Goal: Task Accomplishment & Management: Use online tool/utility

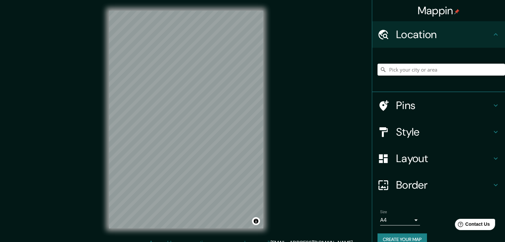
click at [421, 129] on h4 "Style" at bounding box center [444, 131] width 96 height 13
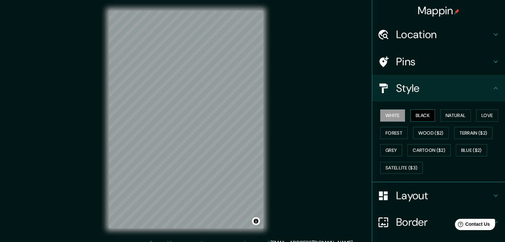
click at [413, 113] on button "Black" at bounding box center [422, 115] width 25 height 12
click at [444, 113] on button "Natural" at bounding box center [455, 115] width 31 height 12
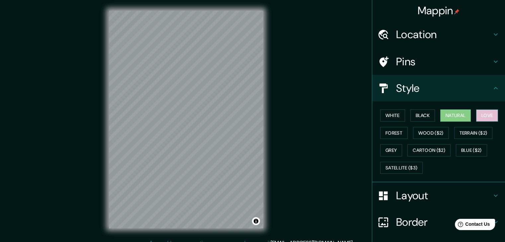
click at [481, 111] on button "Love" at bounding box center [487, 115] width 22 height 12
click at [383, 133] on button "Forest" at bounding box center [394, 133] width 28 height 12
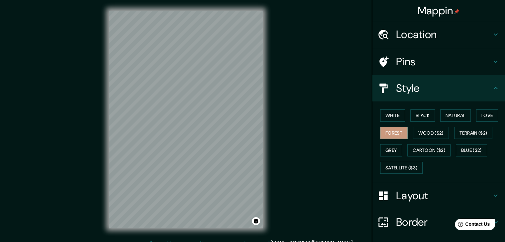
click at [406, 92] on h4 "Style" at bounding box center [444, 88] width 96 height 13
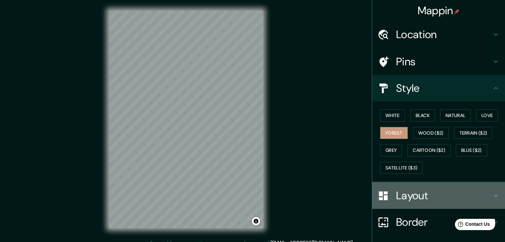
click at [407, 189] on h4 "Layout" at bounding box center [444, 195] width 96 height 13
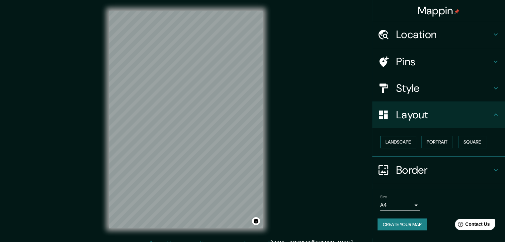
click at [404, 140] on button "Landscape" at bounding box center [398, 142] width 36 height 12
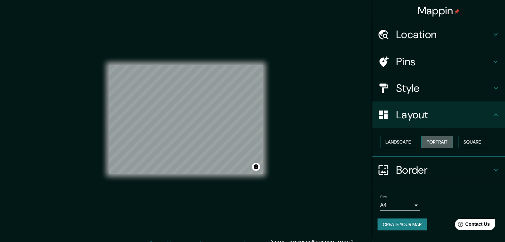
click at [439, 140] on button "Portrait" at bounding box center [437, 142] width 32 height 12
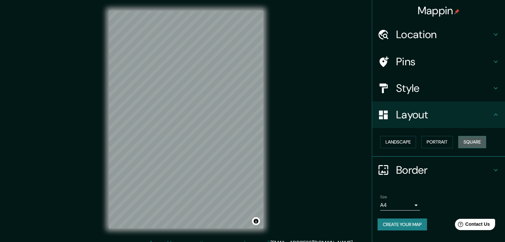
click at [468, 140] on button "Square" at bounding box center [472, 142] width 28 height 12
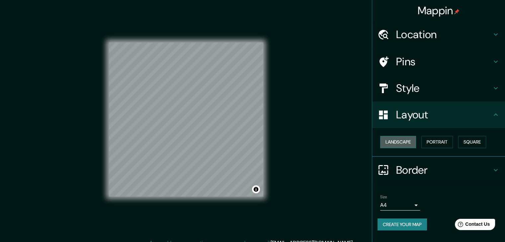
click at [400, 142] on button "Landscape" at bounding box center [398, 142] width 36 height 12
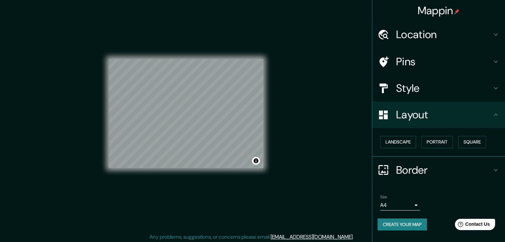
scroll to position [8, 0]
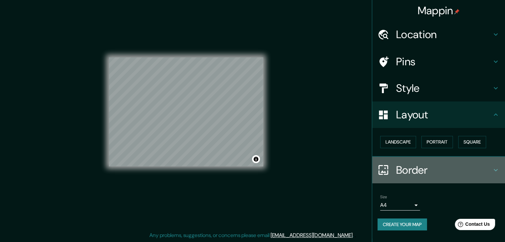
click at [424, 168] on h4 "Border" at bounding box center [444, 170] width 96 height 13
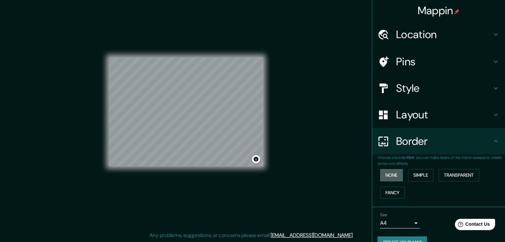
click at [389, 175] on button "None" at bounding box center [391, 175] width 23 height 12
drag, startPoint x: 386, startPoint y: 175, endPoint x: 408, endPoint y: 145, distance: 37.8
click at [388, 173] on button "None" at bounding box center [391, 175] width 23 height 12
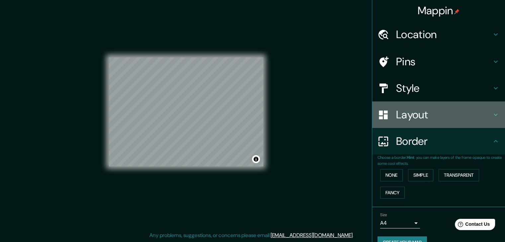
click at [416, 105] on div "Layout" at bounding box center [438, 115] width 133 height 27
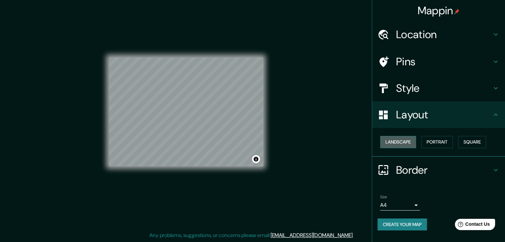
click at [391, 147] on button "Landscape" at bounding box center [398, 142] width 36 height 12
click at [447, 146] on button "Portrait" at bounding box center [437, 142] width 32 height 12
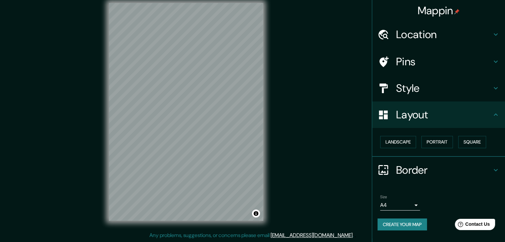
click at [401, 170] on h4 "Border" at bounding box center [444, 170] width 96 height 13
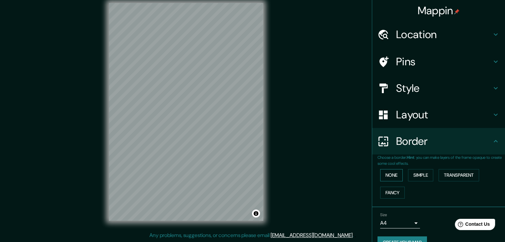
click at [384, 176] on button "None" at bounding box center [391, 175] width 23 height 12
click at [416, 172] on button "Simple" at bounding box center [420, 175] width 25 height 12
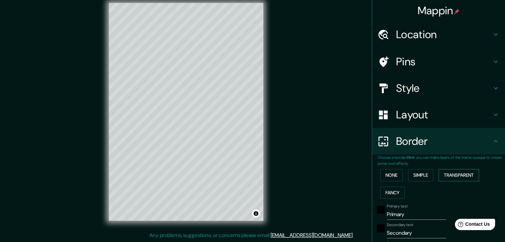
click at [444, 175] on button "Transparent" at bounding box center [458, 175] width 40 height 12
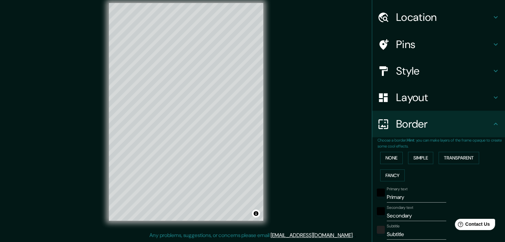
scroll to position [33, 0]
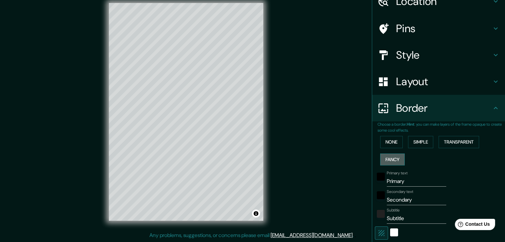
click at [387, 159] on button "Fancy" at bounding box center [392, 160] width 25 height 12
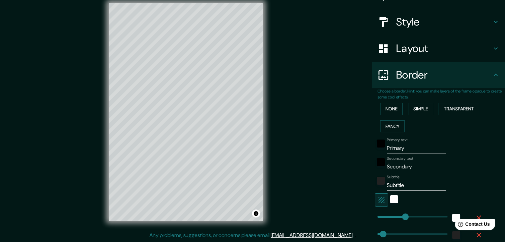
click at [406, 148] on input "Primary" at bounding box center [415, 148] width 59 height 11
click at [410, 164] on input "Secondary" at bounding box center [415, 167] width 59 height 11
click at [409, 187] on input "Subtitle" at bounding box center [415, 185] width 59 height 11
drag, startPoint x: 403, startPoint y: 149, endPoint x: 374, endPoint y: 148, distance: 29.6
click at [375, 148] on div "Primary text Primary" at bounding box center [429, 146] width 109 height 16
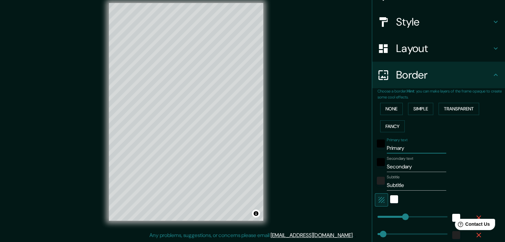
type input "C"
type input "37"
type input "19"
type input "CA"
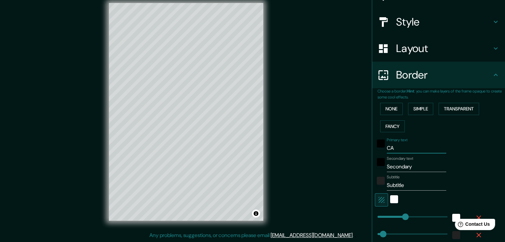
type input "37"
type input "19"
type input "CAB"
type input "37"
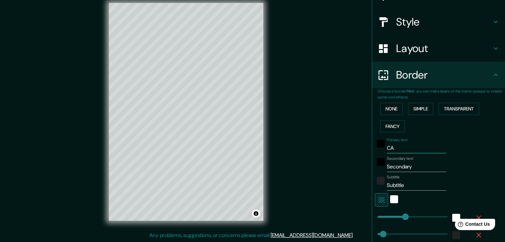
type input "37"
type input "19"
type input "CABA"
type input "37"
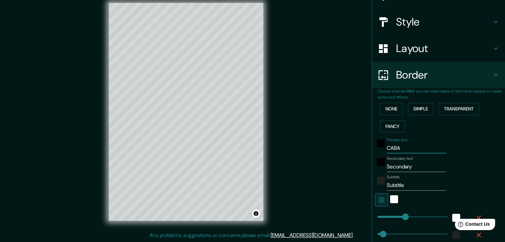
type input "19"
type input "CABA"
drag, startPoint x: 379, startPoint y: 169, endPoint x: 349, endPoint y: 171, distance: 30.6
click at [349, 171] on div "Mappin Location Pins Style Layout Border Choose a border. Hint : you can make l…" at bounding box center [252, 117] width 505 height 250
type input "B"
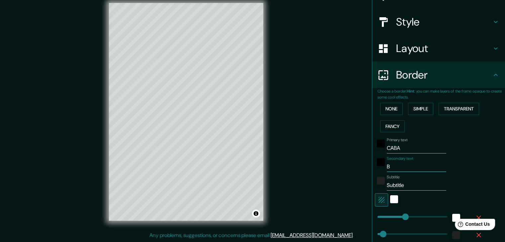
type input "37"
type input "19"
type input "BU"
type input "37"
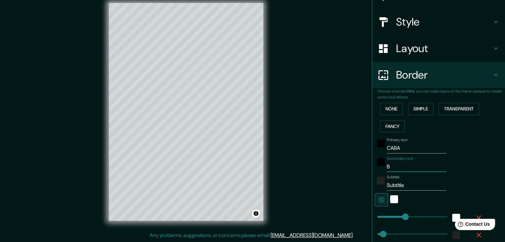
type input "37"
type input "19"
type input "BUE"
type input "37"
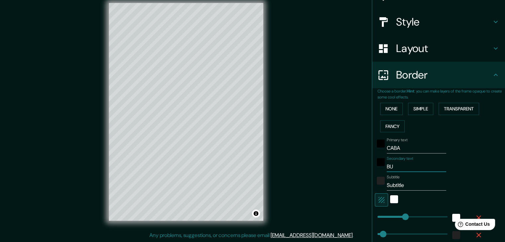
type input "19"
type input "BUEN"
type input "37"
type input "19"
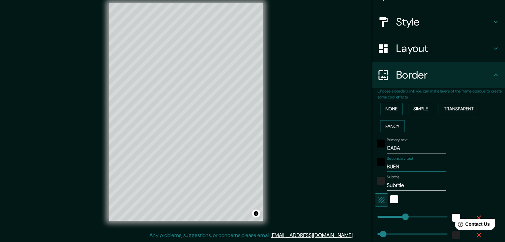
type input "BUENO"
type input "37"
type input "19"
type input "BUENOS"
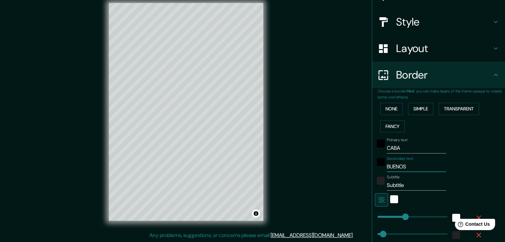
type input "37"
type input "19"
type input "BUENOS"
type input "37"
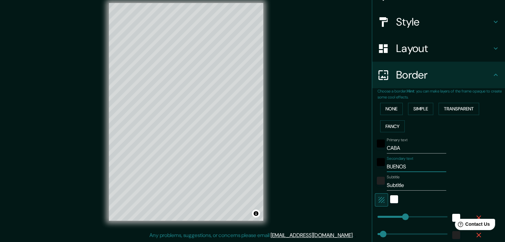
type input "37"
type input "19"
type input "BUENOS A"
type input "37"
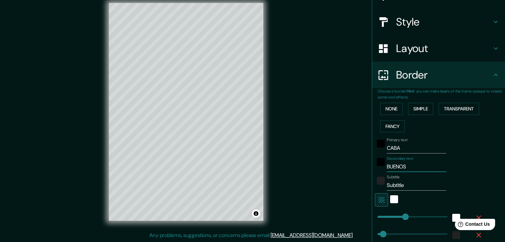
type input "19"
type input "BUENOS AI"
type input "37"
type input "19"
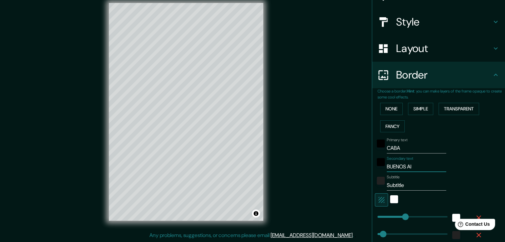
type input "BUENOS AIR"
type input "37"
type input "19"
type input "BUENOS AIRE"
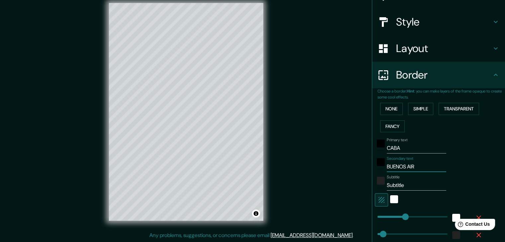
type input "37"
type input "19"
type input "[GEOGRAPHIC_DATA]"
type input "37"
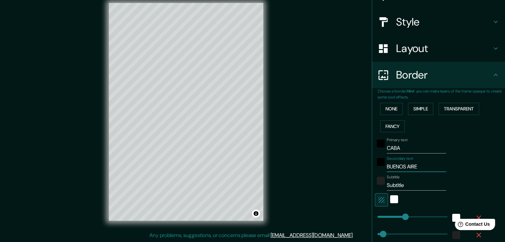
type input "37"
type input "19"
type input "[GEOGRAPHIC_DATA]"
drag, startPoint x: 405, startPoint y: 183, endPoint x: 371, endPoint y: 188, distance: 34.4
click at [375, 188] on div "Subtitle Subtitle" at bounding box center [429, 183] width 109 height 16
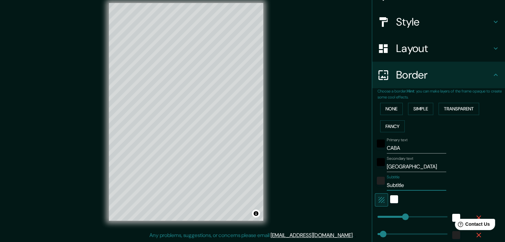
type input "4"
type input "37"
type input "19"
type input "46"
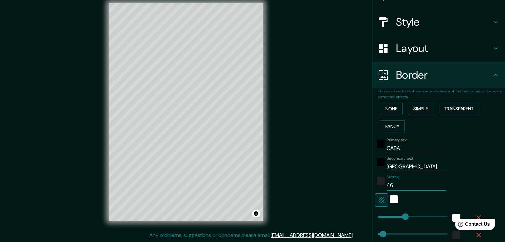
type input "37"
type input "19"
type input "464"
type input "37"
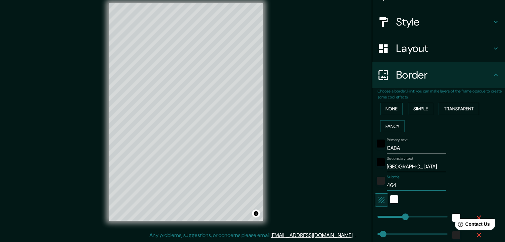
type input "37"
type input "19"
type input "4644"
type input "37"
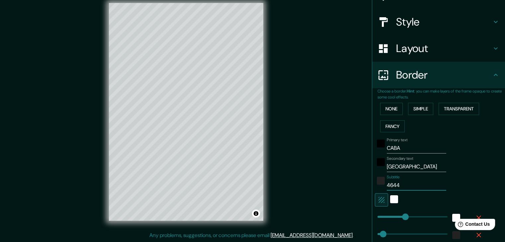
type input "19"
type input "46444"
type input "37"
type input "19"
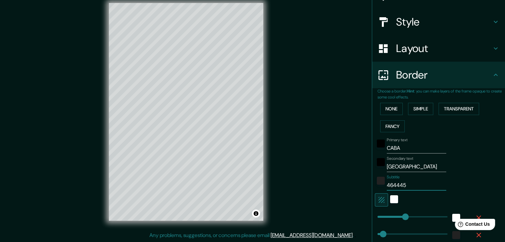
type input "4644454"
type input "37"
type input "19"
type input "46444545"
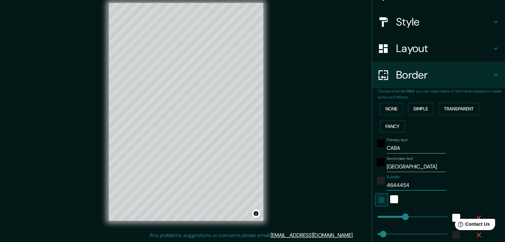
type input "37"
type input "19"
type input "464445454"
type input "37"
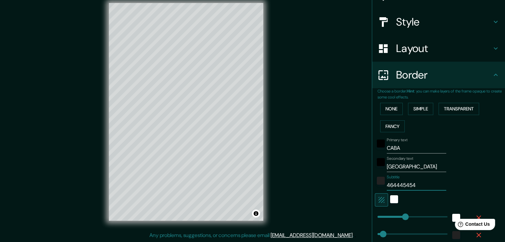
type input "37"
type input "19"
type input "46444545464"
type input "37"
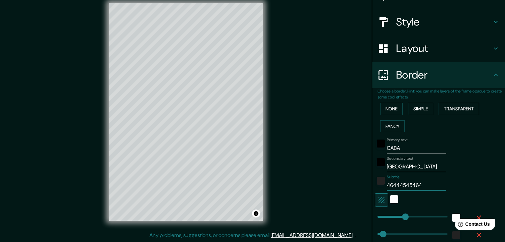
type input "19"
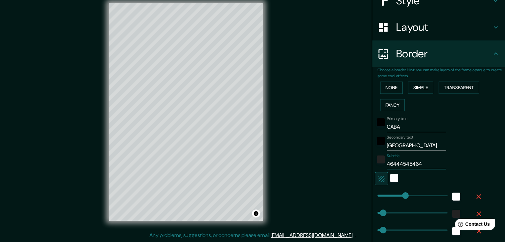
scroll to position [100, 0]
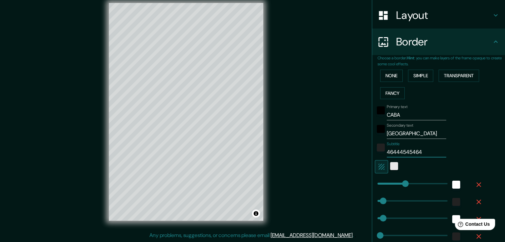
type input "46444545464"
click at [390, 168] on div "white" at bounding box center [394, 166] width 8 height 8
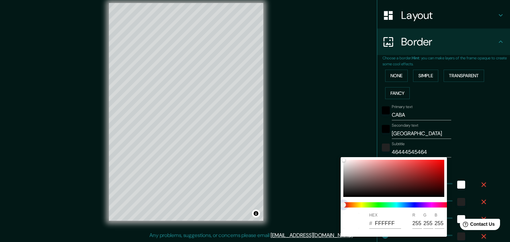
type input "37"
type input "19"
type input "37"
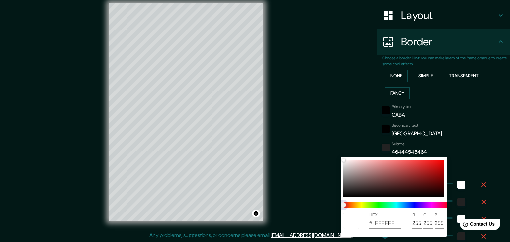
type input "19"
type input "37"
type input "19"
type input "37"
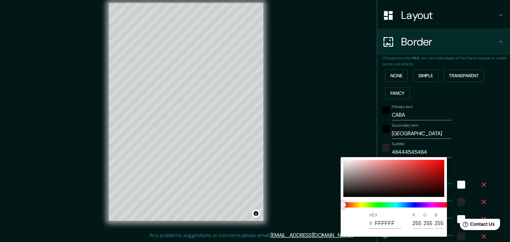
type input "37"
type input "19"
drag, startPoint x: 384, startPoint y: 207, endPoint x: 401, endPoint y: 206, distance: 16.6
click at [401, 206] on span at bounding box center [396, 204] width 106 height 5
type input "37"
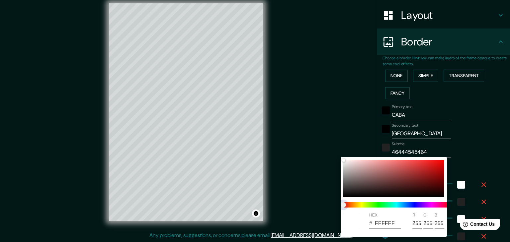
type input "37"
type input "19"
click at [410, 203] on span at bounding box center [396, 204] width 106 height 5
type input "37"
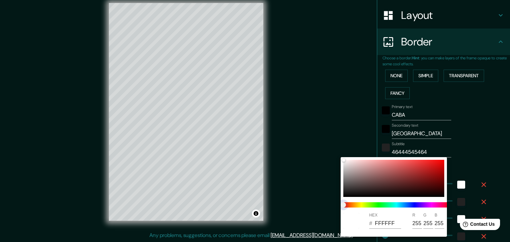
type input "19"
click at [413, 204] on span at bounding box center [396, 204] width 106 height 5
type input "37"
type input "19"
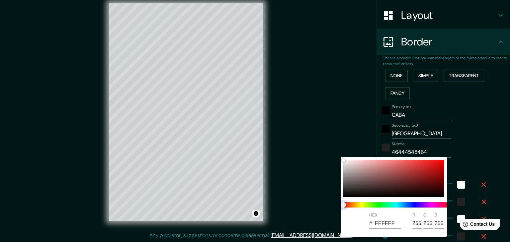
drag, startPoint x: 414, startPoint y: 205, endPoint x: 405, endPoint y: 206, distance: 8.7
click at [414, 205] on span at bounding box center [396, 204] width 106 height 5
type input "37"
type input "19"
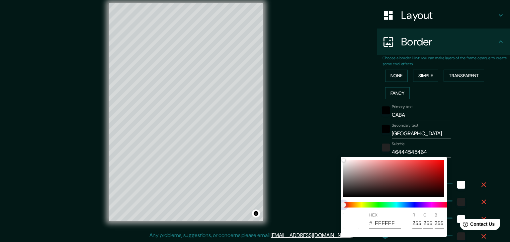
type input "37"
type input "19"
type input "37"
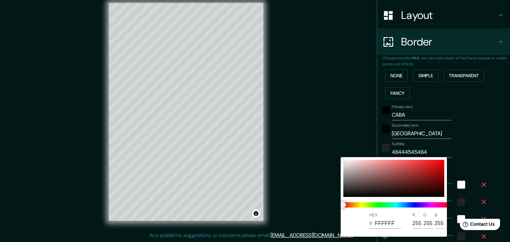
type input "19"
drag, startPoint x: 343, startPoint y: 204, endPoint x: 400, endPoint y: 204, distance: 57.1
click at [400, 204] on span at bounding box center [396, 204] width 106 height 5
type input "37"
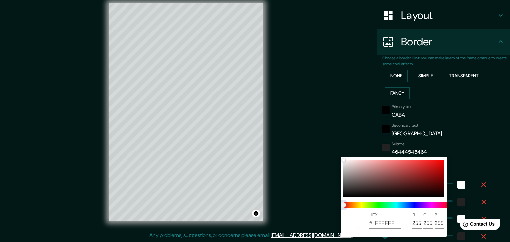
type input "19"
click at [402, 204] on span at bounding box center [396, 204] width 106 height 5
type input "37"
type input "19"
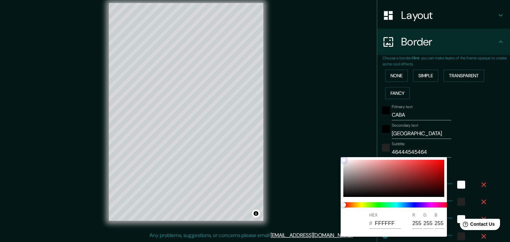
type input "C68181"
type input "198"
type input "129"
type input "37"
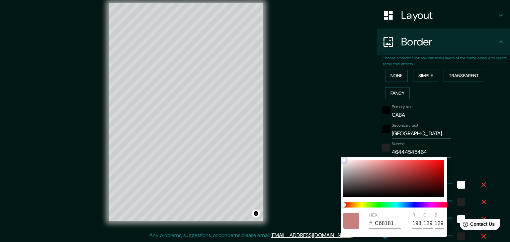
type input "37"
type input "19"
type input "C68080"
type input "128"
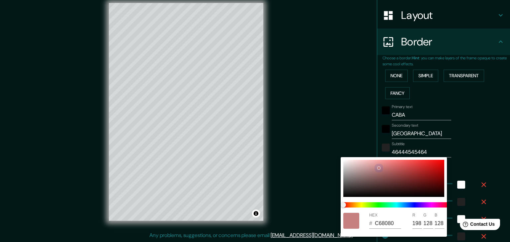
drag, startPoint x: 344, startPoint y: 162, endPoint x: 378, endPoint y: 168, distance: 35.3
click at [378, 168] on div at bounding box center [393, 178] width 101 height 37
type input "37"
type input "19"
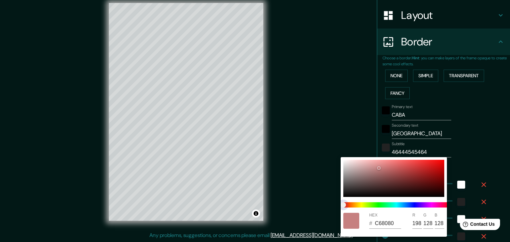
type input "37"
type input "19"
type input "819EC7"
type input "129"
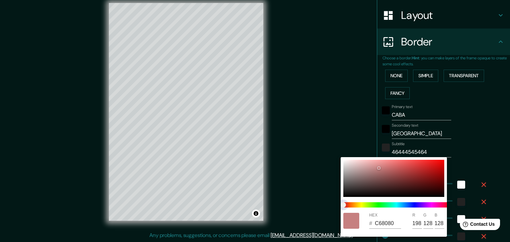
type input "158"
type input "199"
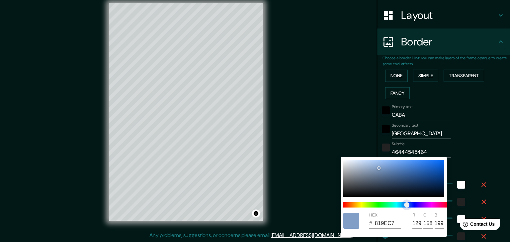
type input "37"
type input "19"
type input "8195C7"
type input "149"
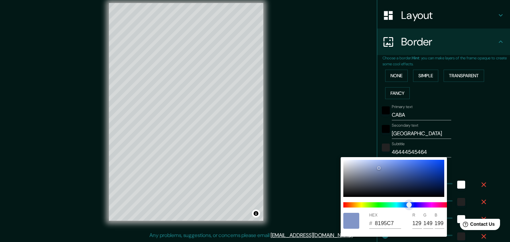
type input "37"
type input "19"
type input "8193C7"
type input "147"
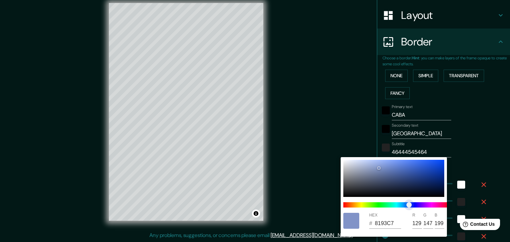
type input "37"
type input "19"
type input "8185C7"
type input "133"
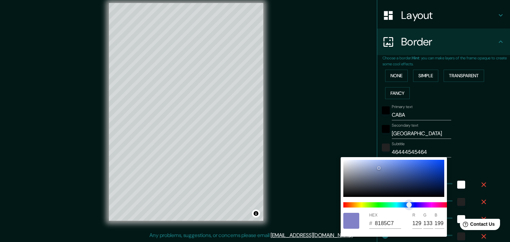
type input "37"
type input "19"
type input "9281C7"
type input "146"
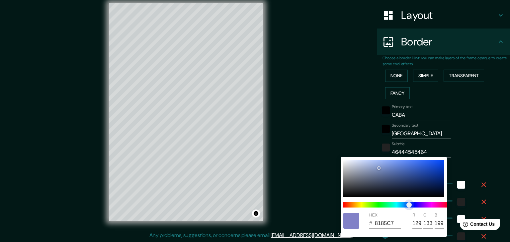
type input "129"
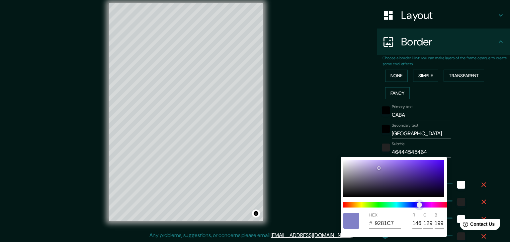
type input "37"
type input "19"
type input "9681C7"
type input "150"
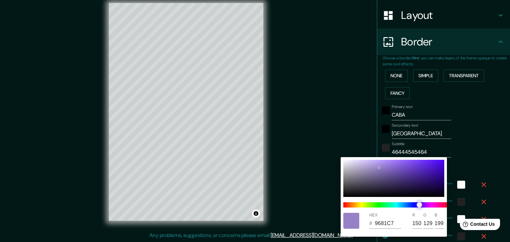
type input "37"
type input "19"
type input "819BC7"
type input "129"
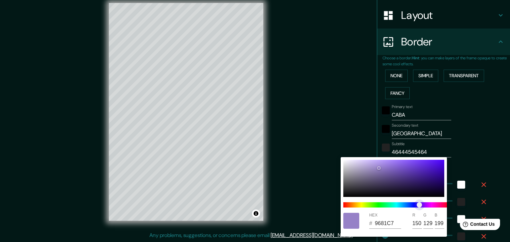
type input "155"
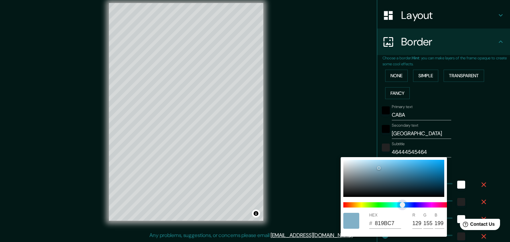
type input "37"
type input "19"
type input "81B0C7"
type input "176"
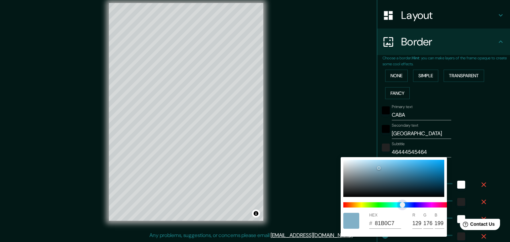
type input "37"
type input "19"
type input "81BAC7"
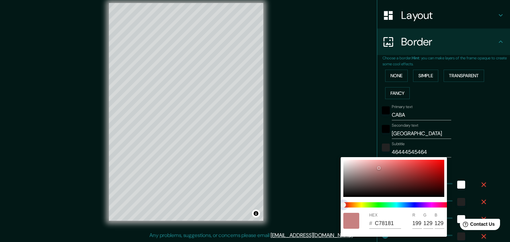
drag, startPoint x: 406, startPoint y: 207, endPoint x: 317, endPoint y: 213, distance: 89.5
click at [317, 213] on div "HEX # C78181 R 199 G 129 B 129" at bounding box center [255, 121] width 510 height 242
click at [477, 155] on div at bounding box center [255, 121] width 510 height 242
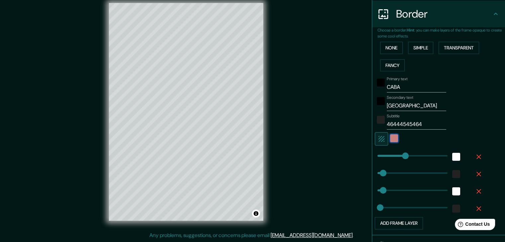
scroll to position [103, 0]
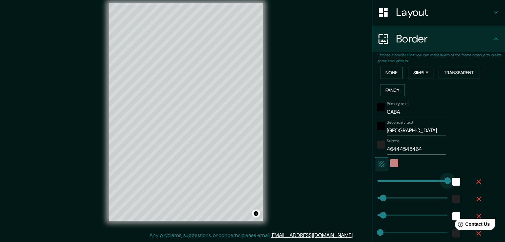
drag, startPoint x: 395, startPoint y: 180, endPoint x: 458, endPoint y: 179, distance: 62.4
drag, startPoint x: 431, startPoint y: 181, endPoint x: 376, endPoint y: 187, distance: 55.4
click at [390, 72] on button "None" at bounding box center [391, 73] width 23 height 12
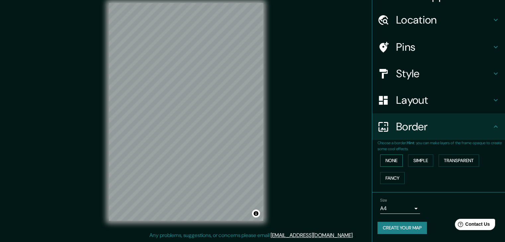
scroll to position [14, 0]
click at [383, 164] on button "None" at bounding box center [391, 161] width 23 height 12
click at [415, 164] on button "Simple" at bounding box center [420, 161] width 25 height 12
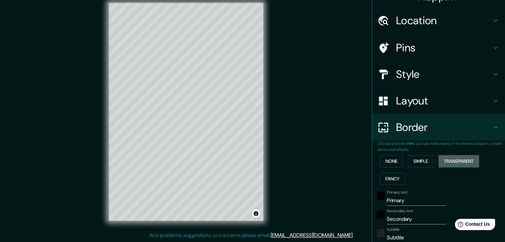
click at [447, 159] on button "Transparent" at bounding box center [458, 161] width 40 height 12
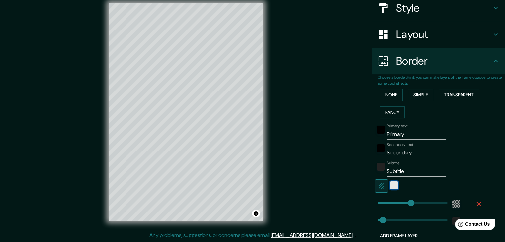
click at [390, 183] on div "white" at bounding box center [394, 185] width 8 height 8
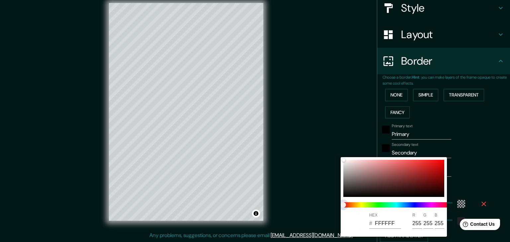
drag, startPoint x: 347, startPoint y: 205, endPoint x: 377, endPoint y: 205, distance: 30.2
click at [377, 205] on span at bounding box center [396, 204] width 106 height 5
click at [372, 204] on span at bounding box center [396, 204] width 106 height 5
click at [360, 203] on span at bounding box center [396, 204] width 106 height 5
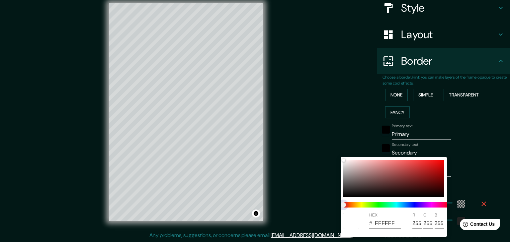
click at [360, 203] on span at bounding box center [396, 204] width 106 height 5
drag, startPoint x: 341, startPoint y: 160, endPoint x: 366, endPoint y: 171, distance: 27.8
click at [366, 171] on div "HEX # FFFFFF R 255 G 255 B 255" at bounding box center [393, 197] width 106 height 80
click at [369, 205] on span at bounding box center [396, 204] width 106 height 5
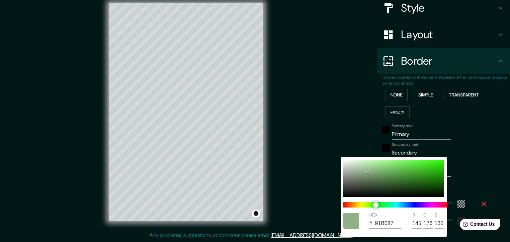
drag, startPoint x: 371, startPoint y: 205, endPoint x: 374, endPoint y: 205, distance: 3.6
click at [374, 205] on span "color slider" at bounding box center [375, 204] width 5 height 5
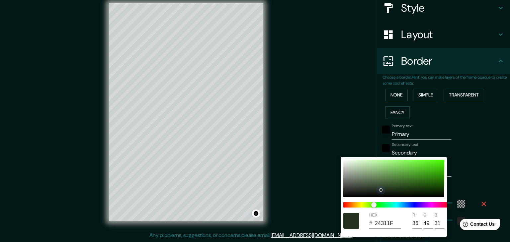
drag, startPoint x: 367, startPoint y: 171, endPoint x: 379, endPoint y: 190, distance: 22.7
click at [379, 190] on div at bounding box center [380, 190] width 3 height 3
click at [460, 137] on div at bounding box center [255, 121] width 510 height 242
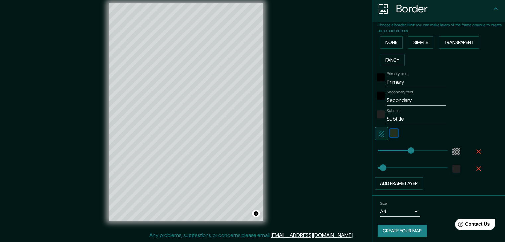
scroll to position [134, 0]
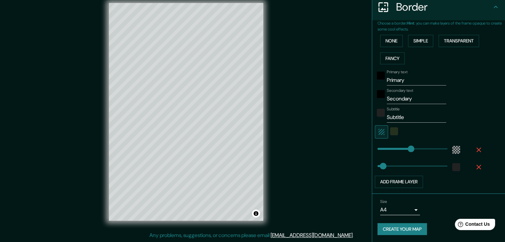
click at [402, 208] on body "Mappin Location Pins Style Layout Border Choose a border. Hint : you can make l…" at bounding box center [252, 113] width 505 height 242
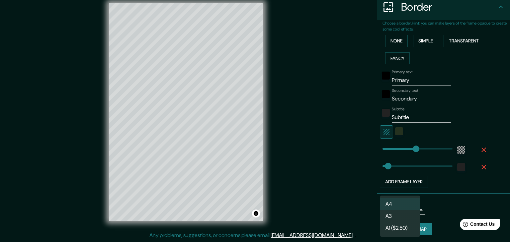
click at [439, 210] on div at bounding box center [255, 121] width 510 height 242
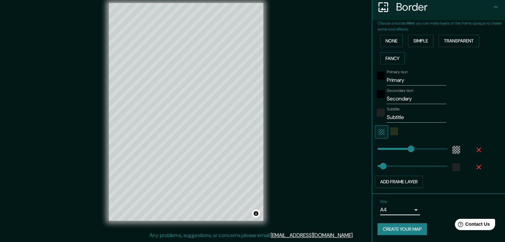
click at [404, 223] on button "Create your map" at bounding box center [401, 229] width 49 height 12
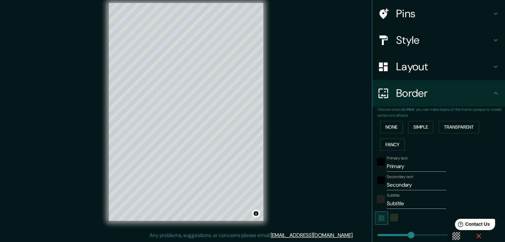
scroll to position [0, 0]
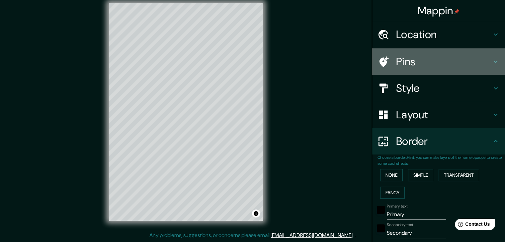
click at [401, 63] on h4 "Pins" at bounding box center [444, 61] width 96 height 13
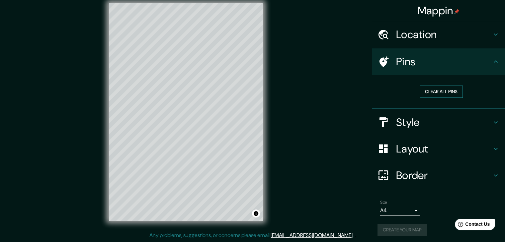
click at [429, 88] on button "Clear all pins" at bounding box center [440, 92] width 43 height 12
click at [195, 99] on div at bounding box center [195, 100] width 5 height 5
click at [206, 111] on div at bounding box center [206, 108] width 5 height 5
click at [197, 94] on div at bounding box center [197, 95] width 5 height 5
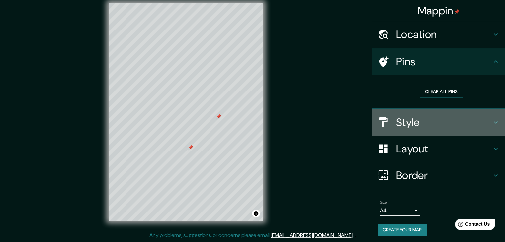
click at [415, 121] on h4 "Style" at bounding box center [444, 122] width 96 height 13
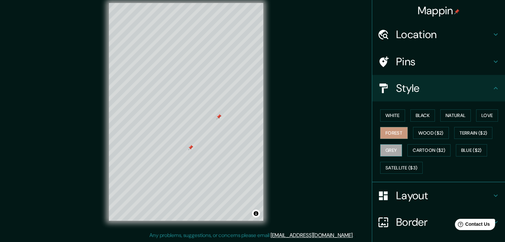
click at [388, 150] on button "Grey" at bounding box center [391, 150] width 22 height 12
click at [488, 114] on button "Love" at bounding box center [487, 115] width 22 height 12
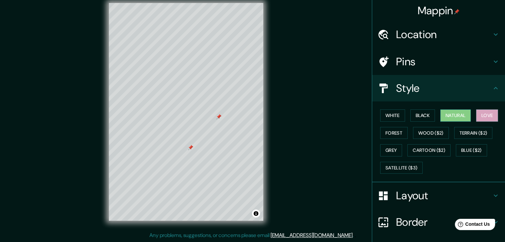
click at [462, 118] on button "Natural" at bounding box center [455, 115] width 31 height 12
click at [414, 115] on button "Black" at bounding box center [422, 115] width 25 height 12
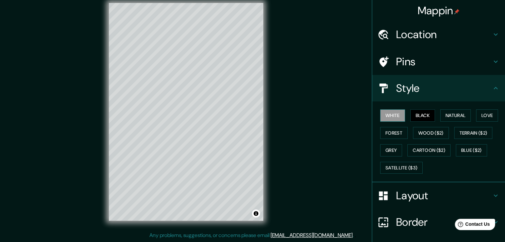
click at [389, 113] on button "White" at bounding box center [392, 115] width 25 height 12
click at [491, 84] on icon at bounding box center [495, 88] width 8 height 8
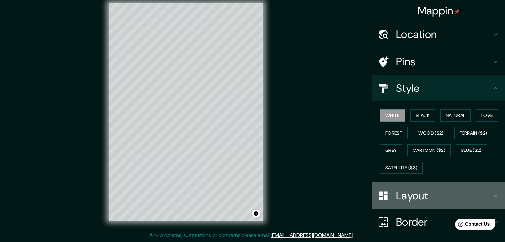
click at [419, 197] on h4 "Layout" at bounding box center [444, 195] width 96 height 13
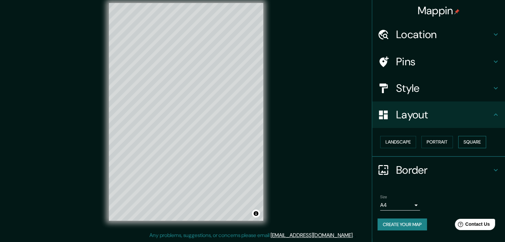
click at [470, 142] on button "Square" at bounding box center [472, 142] width 28 height 12
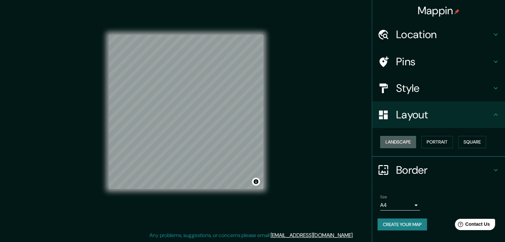
click at [403, 140] on button "Landscape" at bounding box center [398, 142] width 36 height 12
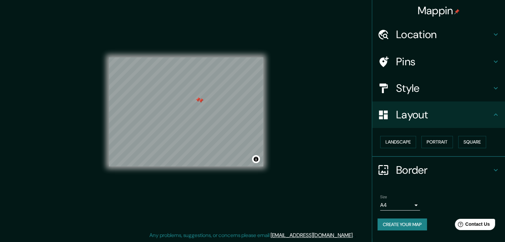
click at [199, 99] on div at bounding box center [200, 100] width 5 height 5
click at [197, 99] on div at bounding box center [197, 99] width 5 height 5
click at [175, 109] on div at bounding box center [174, 108] width 5 height 5
click at [179, 104] on div at bounding box center [178, 103] width 5 height 5
click at [436, 145] on button "Portrait" at bounding box center [437, 142] width 32 height 12
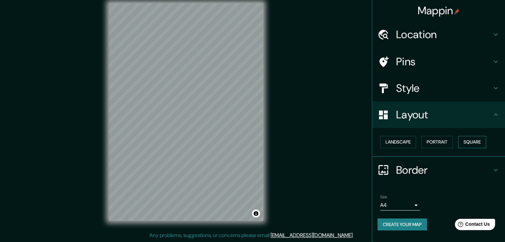
click at [483, 143] on button "Square" at bounding box center [472, 142] width 28 height 12
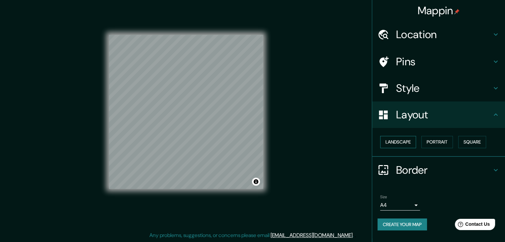
click at [400, 142] on button "Landscape" at bounding box center [398, 142] width 36 height 12
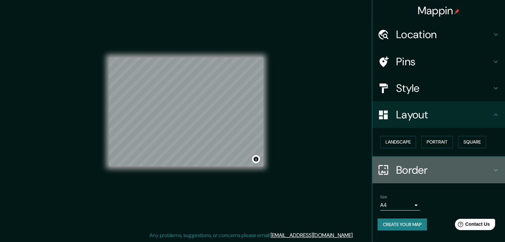
click at [441, 173] on h4 "Border" at bounding box center [444, 170] width 96 height 13
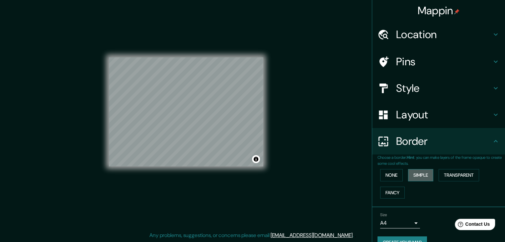
click at [421, 177] on button "Simple" at bounding box center [420, 175] width 25 height 12
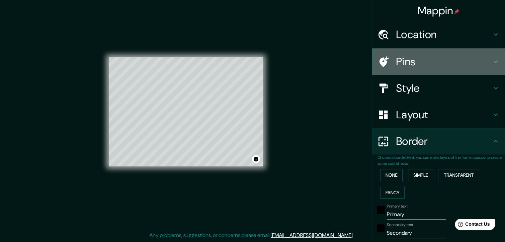
click at [421, 61] on h4 "Pins" at bounding box center [444, 61] width 96 height 13
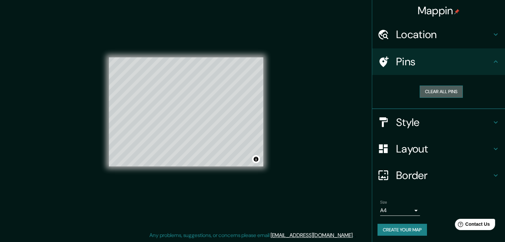
click at [439, 92] on button "Clear all pins" at bounding box center [440, 92] width 43 height 12
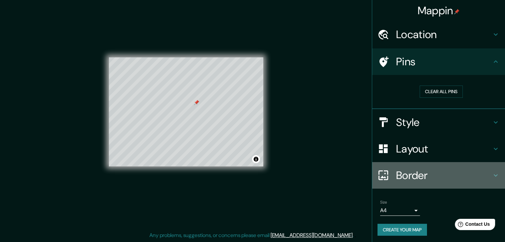
click at [491, 174] on icon at bounding box center [495, 175] width 8 height 8
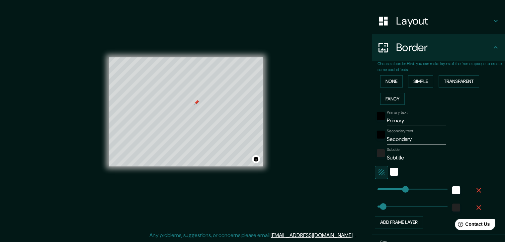
scroll to position [100, 0]
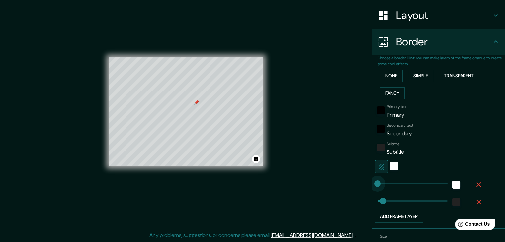
drag, startPoint x: 399, startPoint y: 184, endPoint x: 362, endPoint y: 186, distance: 37.2
drag, startPoint x: 382, startPoint y: 197, endPoint x: 403, endPoint y: 198, distance: 20.9
click at [375, 199] on div at bounding box center [411, 200] width 73 height 15
drag, startPoint x: 373, startPoint y: 187, endPoint x: 363, endPoint y: 187, distance: 10.0
click at [363, 187] on div "Mappin Location Pins Style Layout Border Choose a border. Hint : you can make l…" at bounding box center [252, 117] width 505 height 250
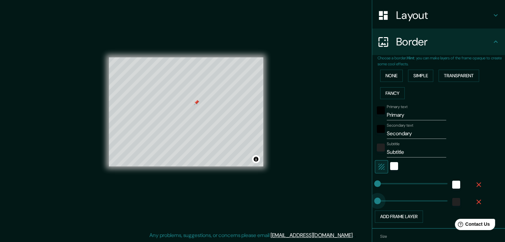
drag, startPoint x: 372, startPoint y: 199, endPoint x: 362, endPoint y: 199, distance: 9.3
click at [196, 102] on div at bounding box center [196, 102] width 5 height 5
click at [181, 96] on div at bounding box center [180, 96] width 5 height 5
drag, startPoint x: 406, startPoint y: 110, endPoint x: 368, endPoint y: 113, distance: 37.9
click at [372, 113] on div "Choose a border. Hint : you can make layers of the frame opaque to create some …" at bounding box center [438, 142] width 133 height 174
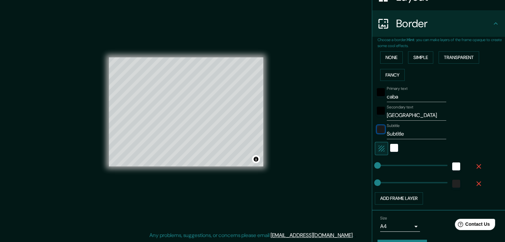
scroll to position [134, 0]
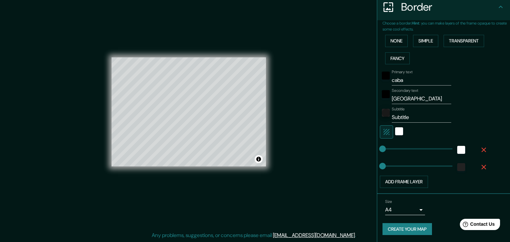
click at [406, 206] on body "Mappin Location Pins Style Layout Border Choose a border. Hint : you can make l…" at bounding box center [255, 113] width 510 height 242
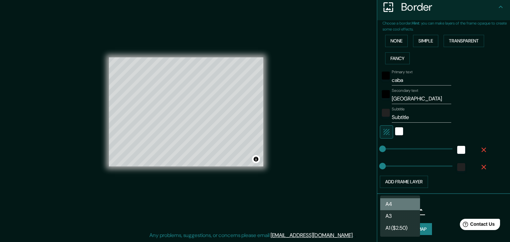
click at [403, 205] on li "A4" at bounding box center [400, 204] width 40 height 12
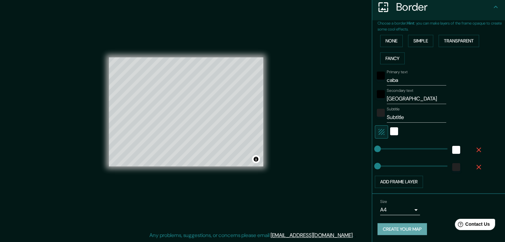
click at [405, 226] on button "Create your map" at bounding box center [401, 229] width 49 height 12
click at [400, 228] on button "Create your map" at bounding box center [401, 229] width 49 height 12
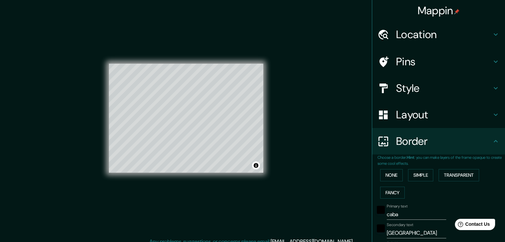
scroll to position [0, 0]
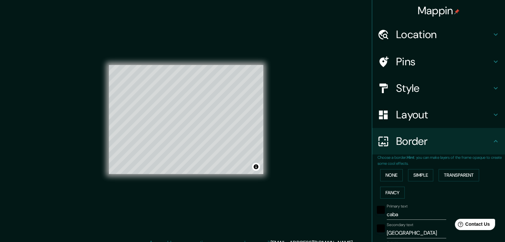
click at [432, 8] on h4 "Mappin" at bounding box center [438, 10] width 42 height 13
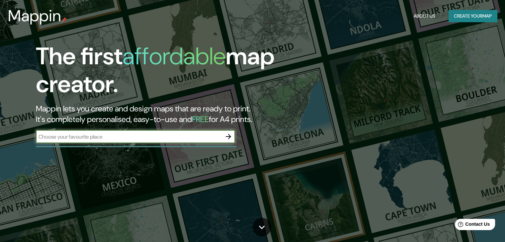
click at [461, 13] on button "Create your map" at bounding box center [472, 16] width 48 height 12
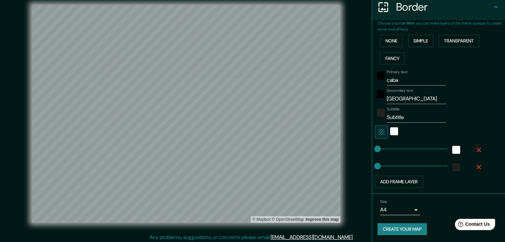
scroll to position [8, 0]
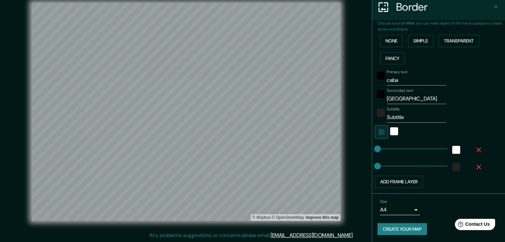
click at [408, 228] on button "Create your map" at bounding box center [401, 229] width 49 height 12
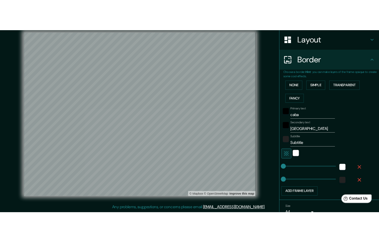
scroll to position [68, 0]
